Goal: Information Seeking & Learning: Find specific fact

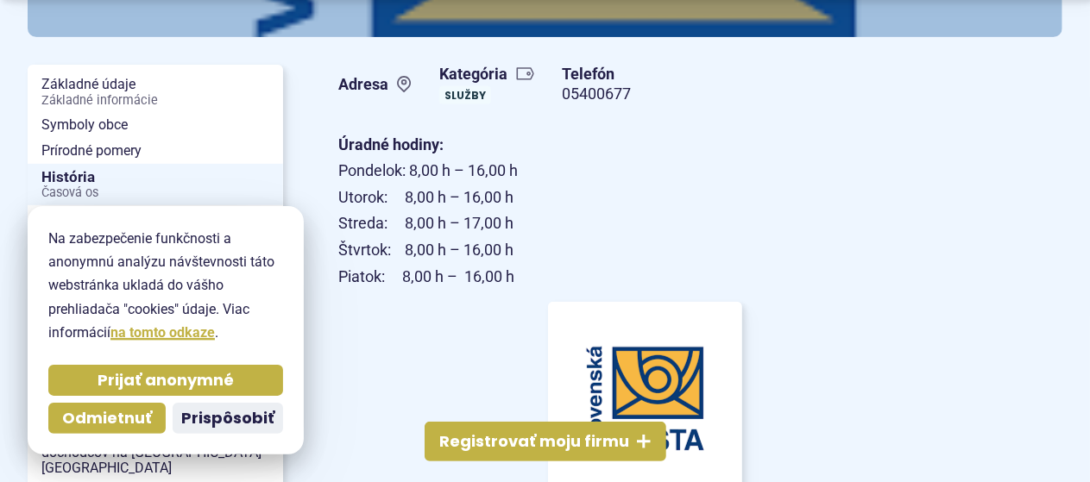
scroll to position [345, 0]
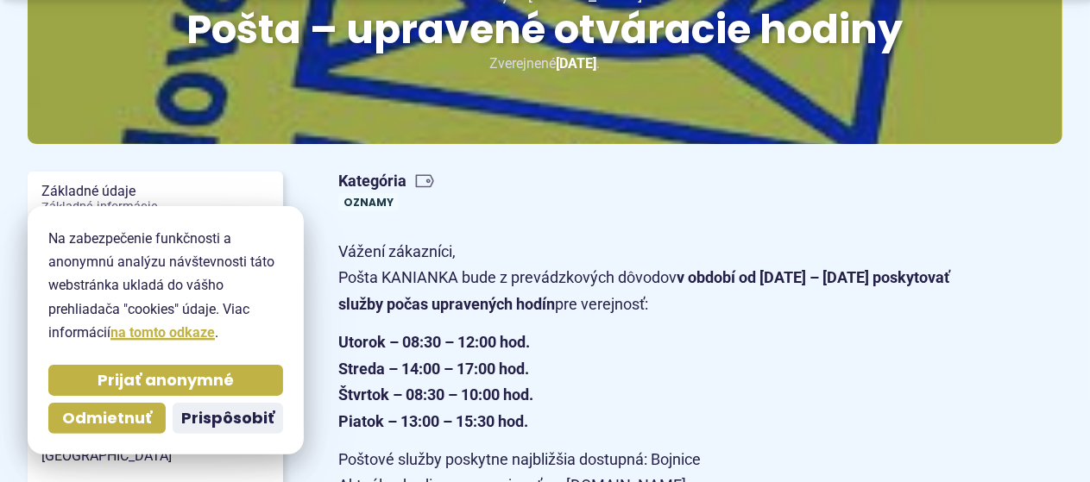
scroll to position [345, 0]
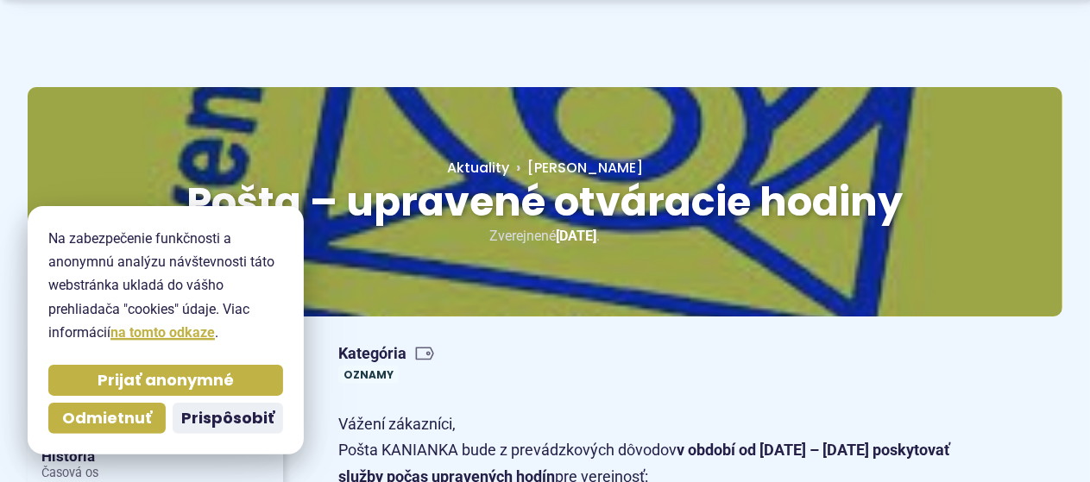
scroll to position [86, 0]
click at [123, 420] on span "Odmietnuť" at bounding box center [107, 419] width 90 height 20
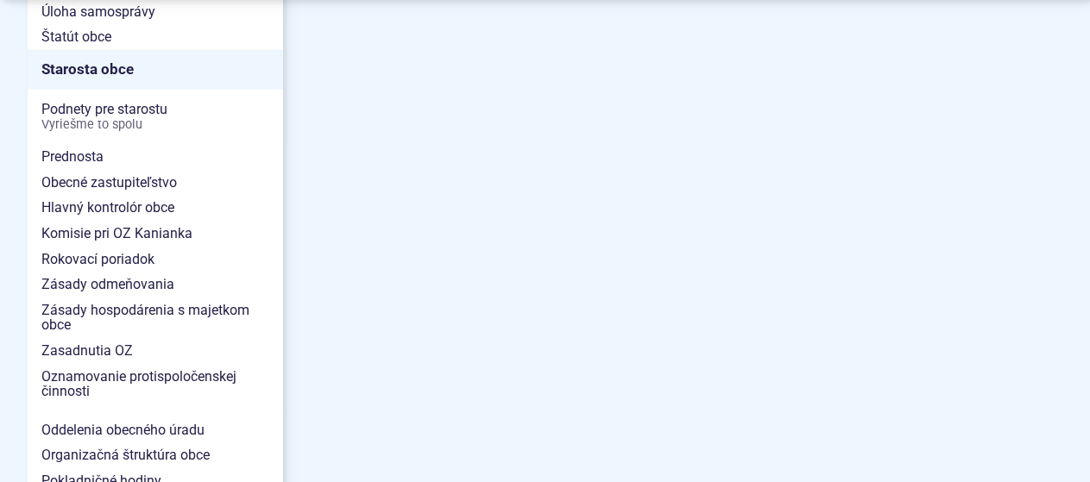
scroll to position [1295, 0]
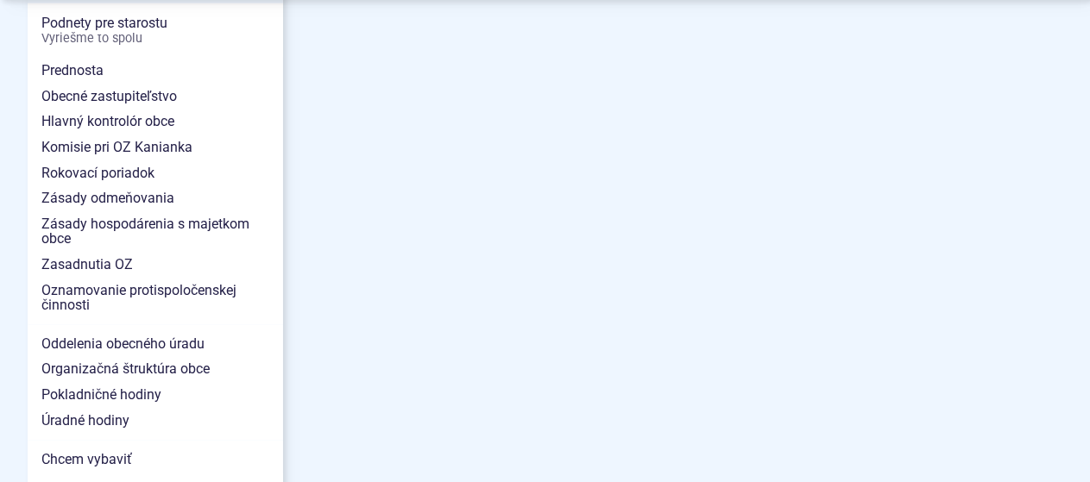
click at [117, 109] on span "Hlavný kontrolór obce" at bounding box center [155, 122] width 228 height 26
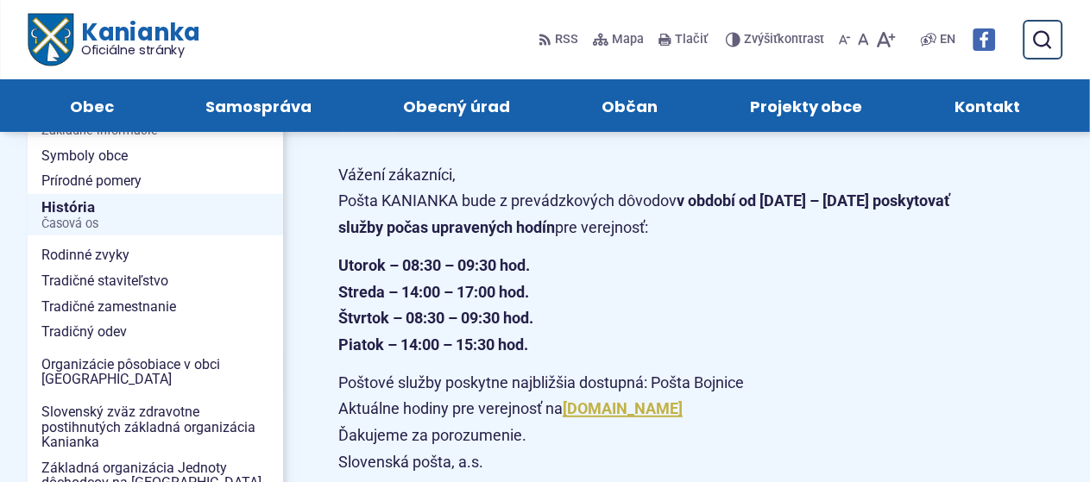
scroll to position [259, 0]
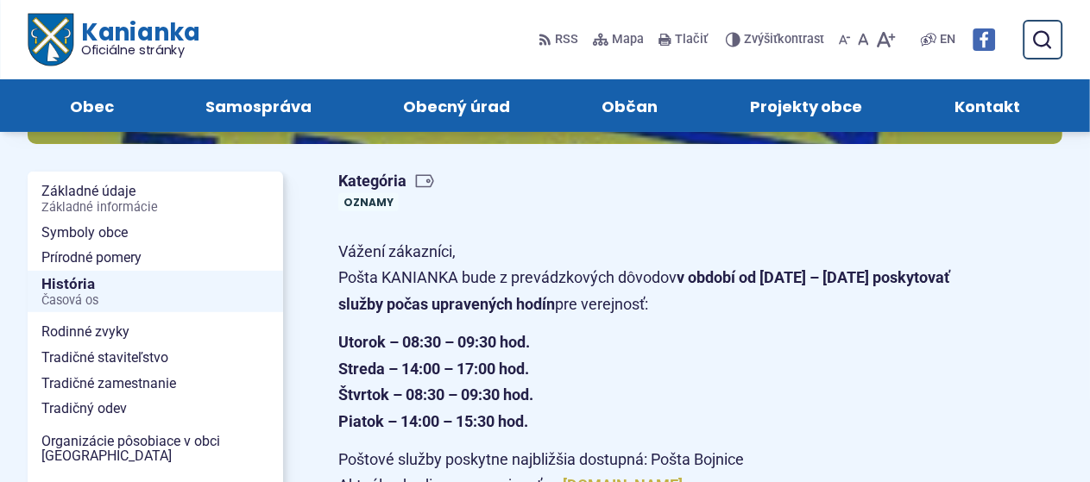
click at [364, 197] on link "Oznamy" at bounding box center [368, 202] width 60 height 18
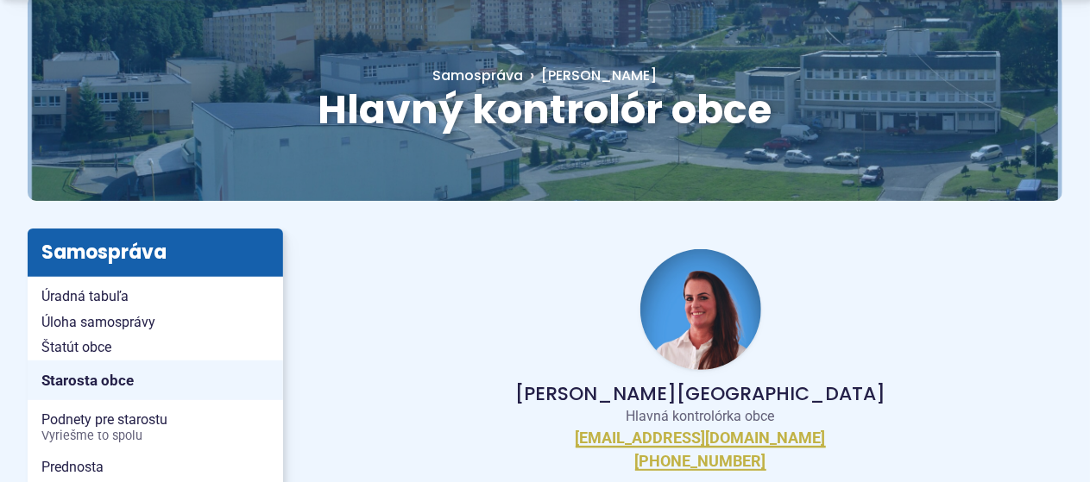
scroll to position [259, 0]
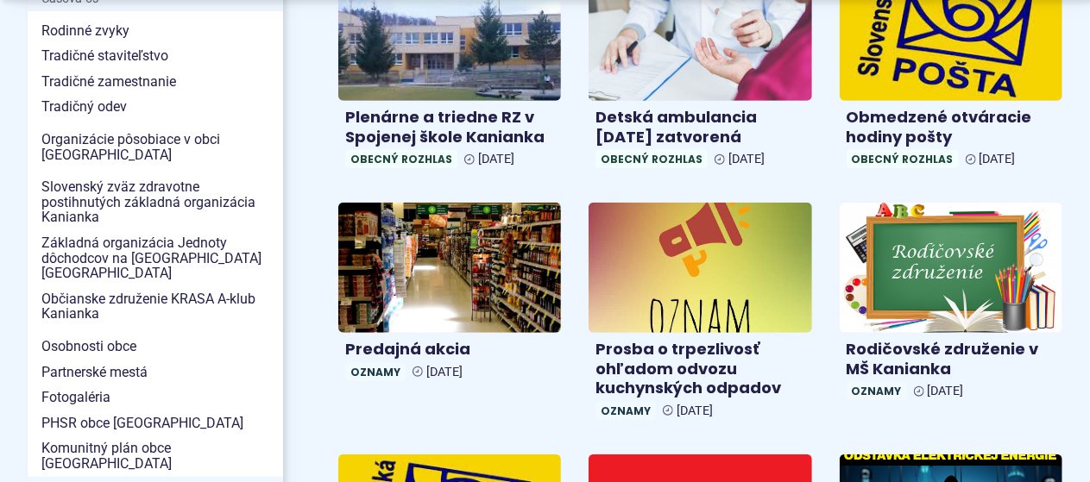
scroll to position [518, 0]
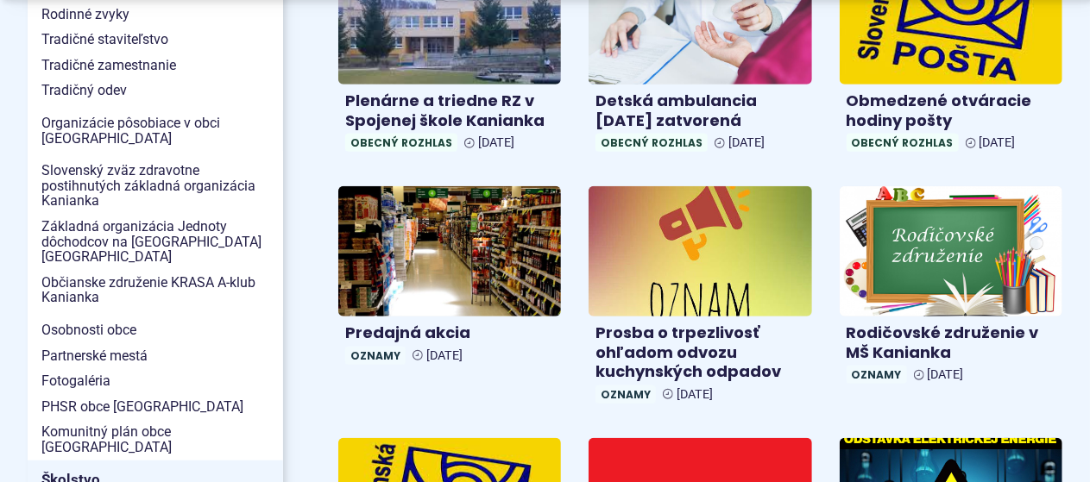
click at [910, 110] on h4 "Obmedzené otváracie hodiny pošty" at bounding box center [951, 110] width 209 height 39
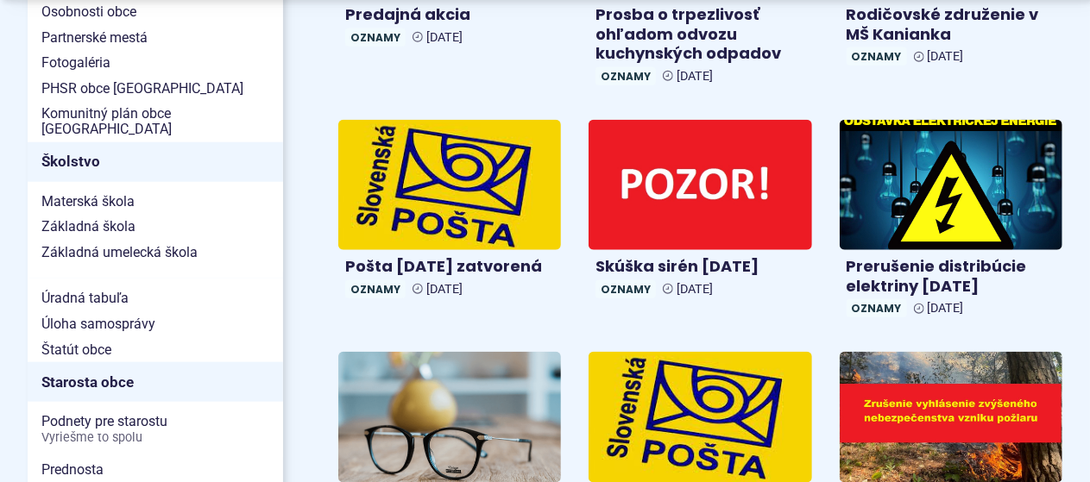
scroll to position [863, 0]
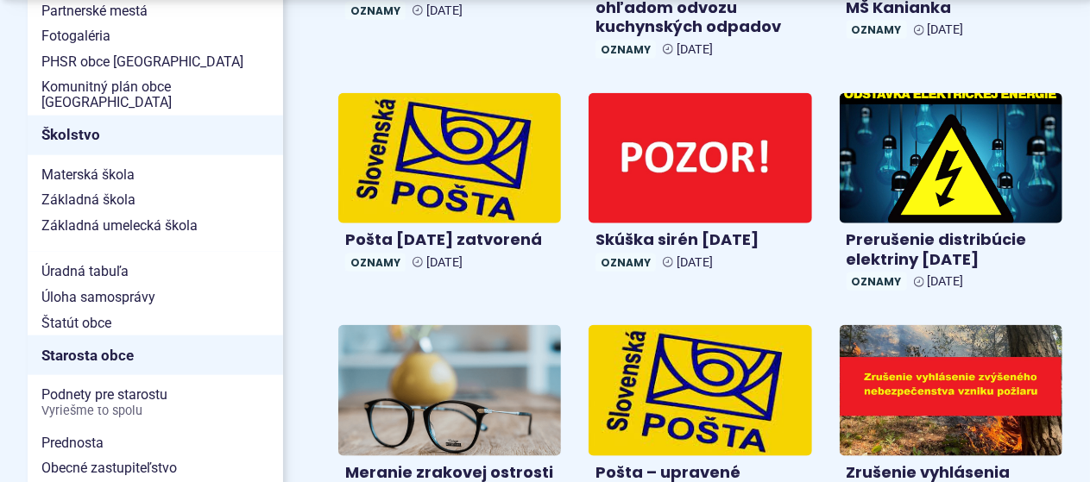
click at [88, 259] on span "Úradná tabuľa" at bounding box center [155, 272] width 228 height 26
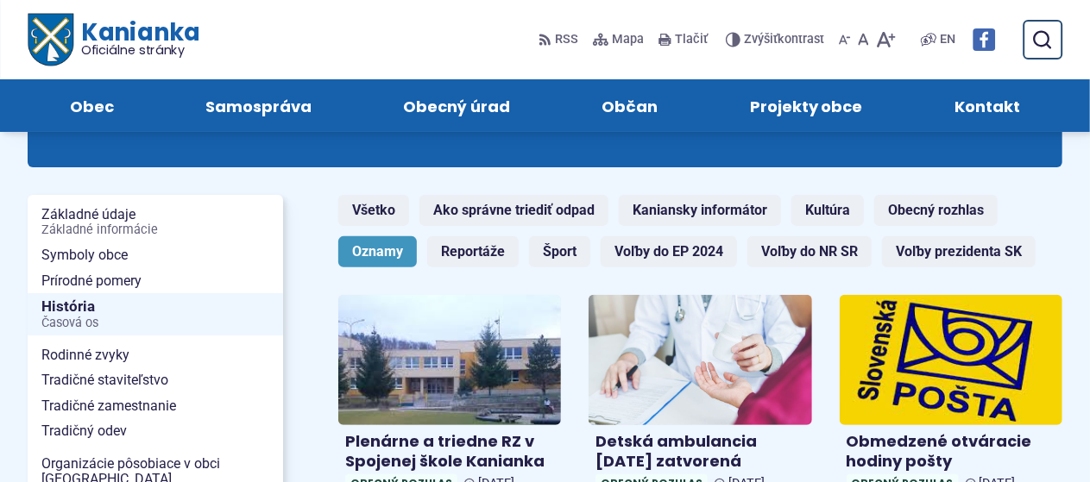
scroll to position [173, 0]
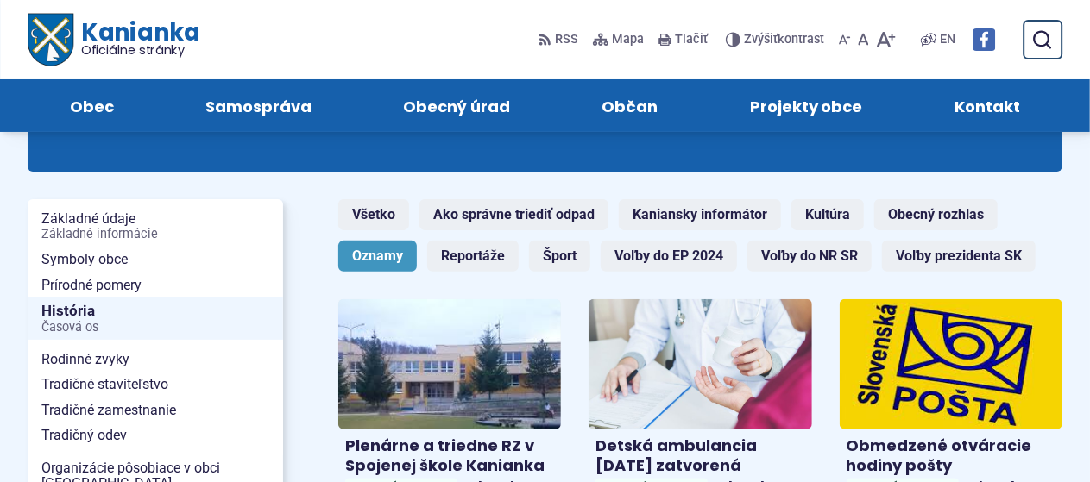
drag, startPoint x: 932, startPoint y: 0, endPoint x: 286, endPoint y: 31, distance: 647.1
click at [286, 31] on div "RSS RSS Mapa Mapa Tlačiť Tlačiť Znížiť Zvýšiť kontrast Znížiť Zvýšiť kontrast Z…" at bounding box center [626, 40] width 766 height 36
